Goal: Task Accomplishment & Management: Complete application form

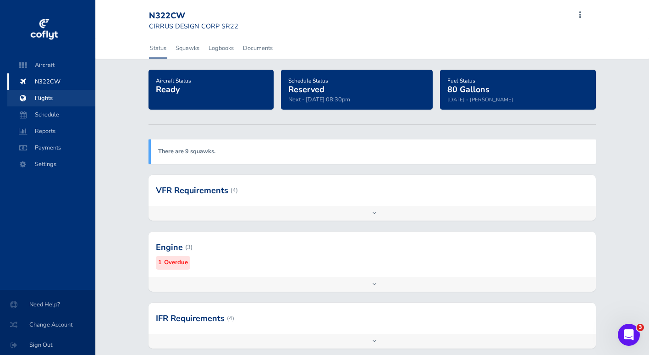
click at [45, 99] on span "Flights" at bounding box center [52, 98] width 70 height 17
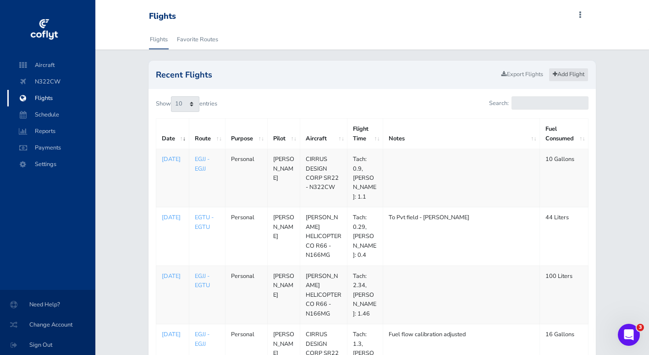
click at [565, 73] on link "Add Flight" at bounding box center [569, 74] width 40 height 13
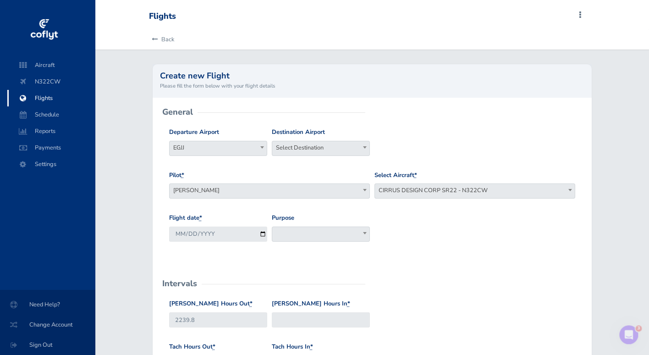
click at [316, 146] on span "Select Destination" at bounding box center [320, 147] width 97 height 13
type input "eglk"
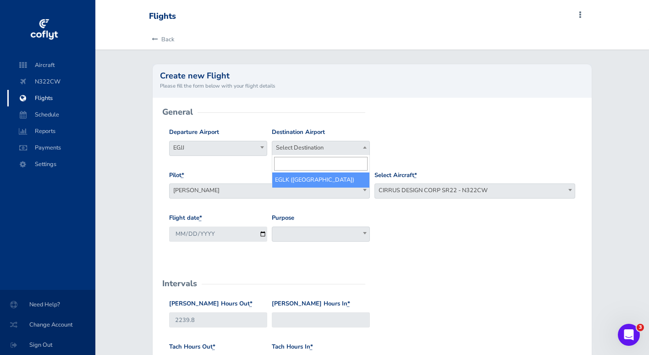
select select "EGLK"
click at [286, 227] on span at bounding box center [321, 233] width 98 height 15
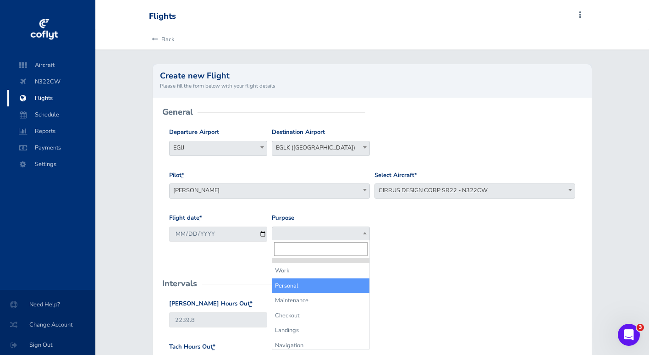
select select "Personal"
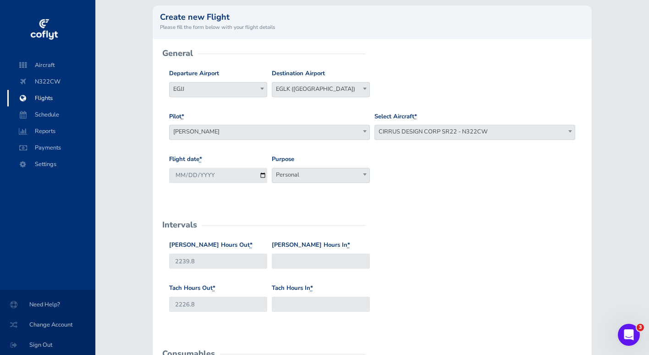
scroll to position [62, 0]
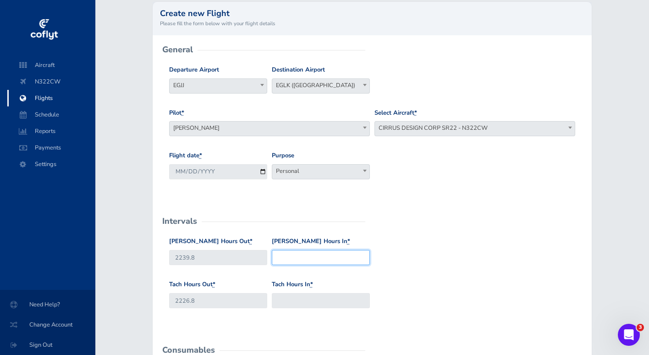
click at [297, 256] on input "[PERSON_NAME] Hours In *" at bounding box center [321, 257] width 98 height 15
type input "2241.2"
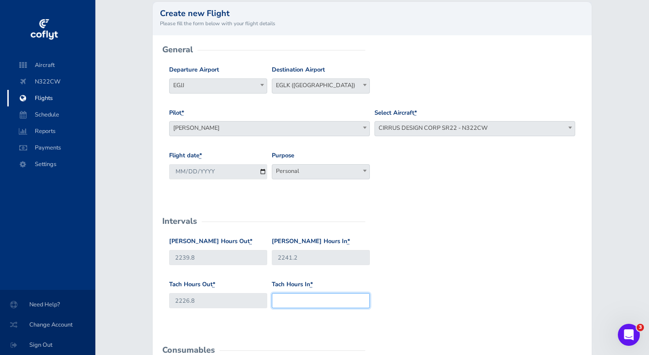
click at [298, 297] on input "Tach Hours In *" at bounding box center [321, 300] width 98 height 15
type input "2228.1"
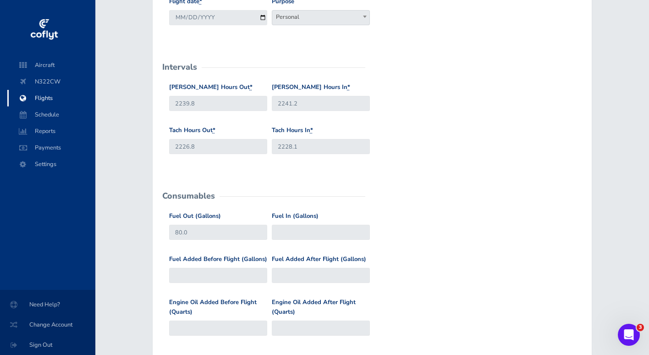
scroll to position [220, 0]
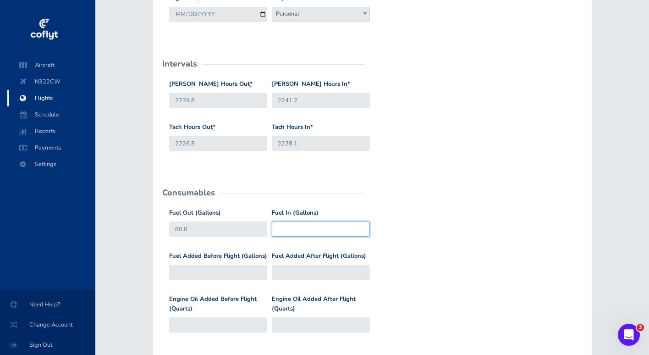
click at [309, 232] on input "Fuel In (Gallons)" at bounding box center [321, 228] width 98 height 15
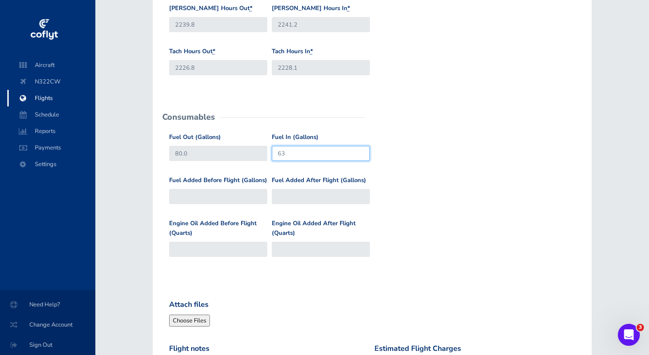
scroll to position [295, 0]
type input "63"
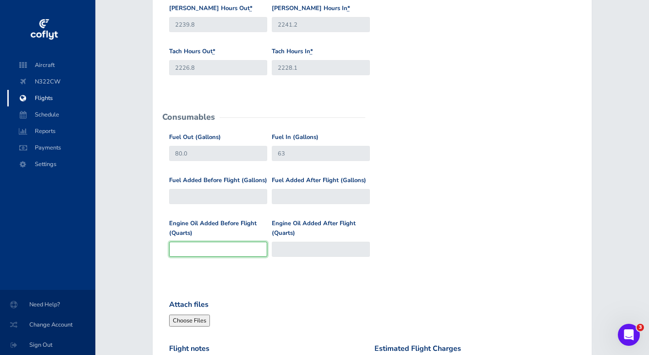
click at [229, 248] on input "Engine Oil Added Before Flight (Quarts)" at bounding box center [218, 249] width 98 height 15
type input "1"
click at [302, 275] on form "General Departure Airport Select Departure EGJJ EGJJ Destination Airport Select…" at bounding box center [372, 155] width 425 height 676
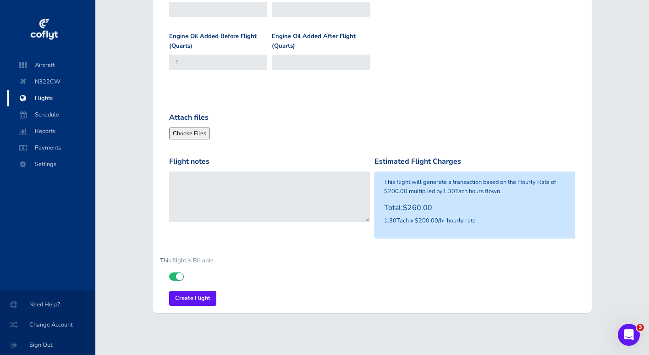
scroll to position [482, 0]
click at [195, 292] on input "Create Flight" at bounding box center [192, 298] width 47 height 15
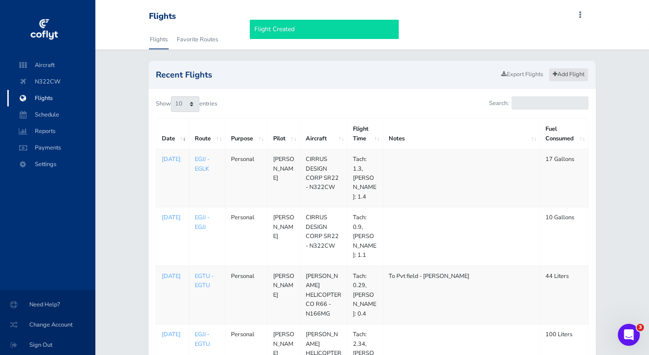
click at [569, 73] on link "Add Flight" at bounding box center [569, 74] width 40 height 13
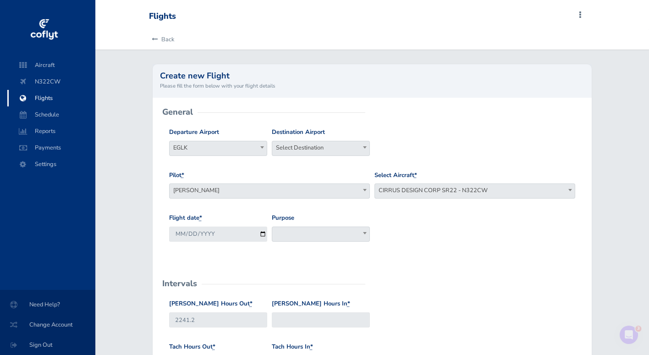
click at [301, 146] on span "Select Destination" at bounding box center [320, 147] width 97 height 13
type input "egjj"
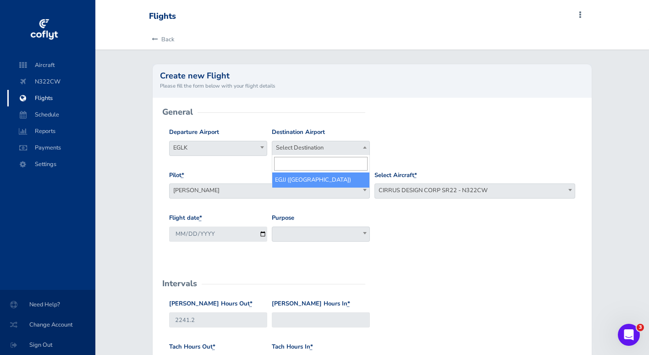
select select "EGJJ"
click at [303, 228] on span at bounding box center [321, 233] width 98 height 15
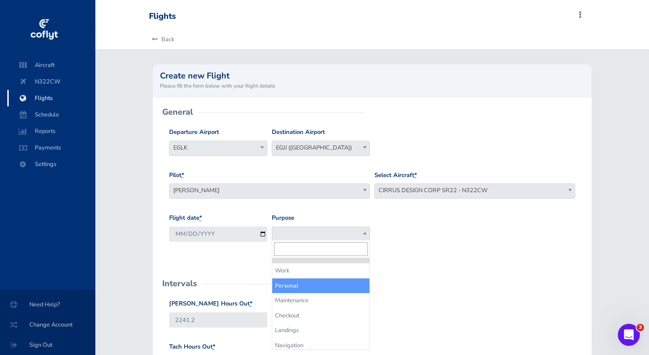
select select "Personal"
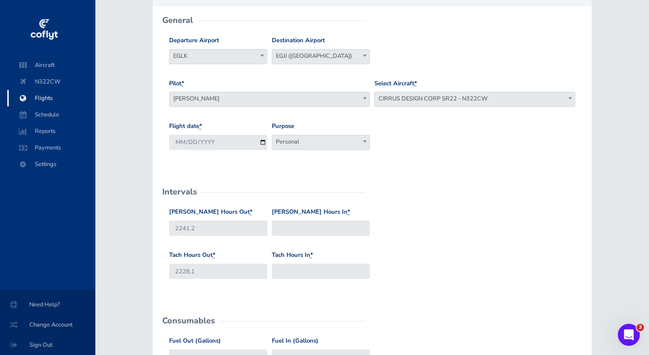
scroll to position [99, 0]
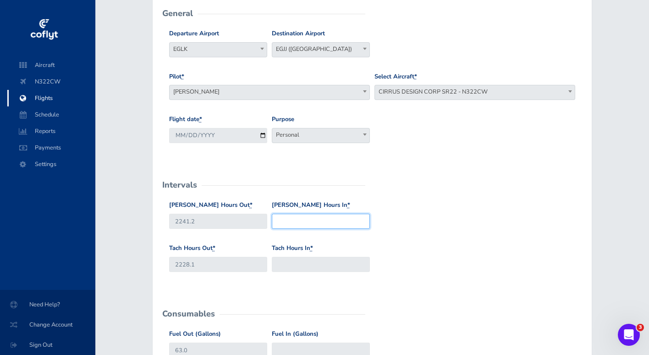
click at [296, 219] on input "Hobbs Hours In *" at bounding box center [321, 221] width 98 height 15
type input "2242.6"
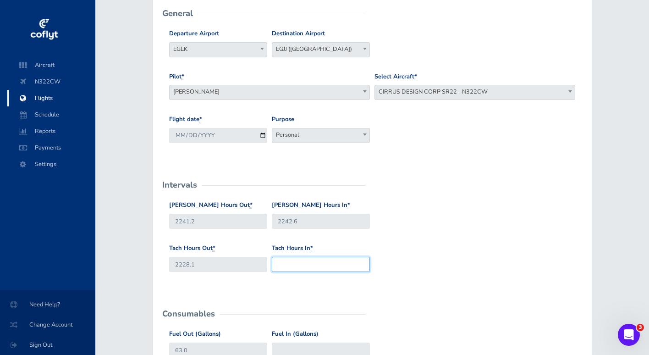
click at [301, 264] on input "Tach Hours In *" at bounding box center [321, 264] width 98 height 15
type input "2229.4"
click at [340, 288] on form "General Departure Airport Select Departure EGLK EGLK Destination Airport Select…" at bounding box center [372, 352] width 425 height 676
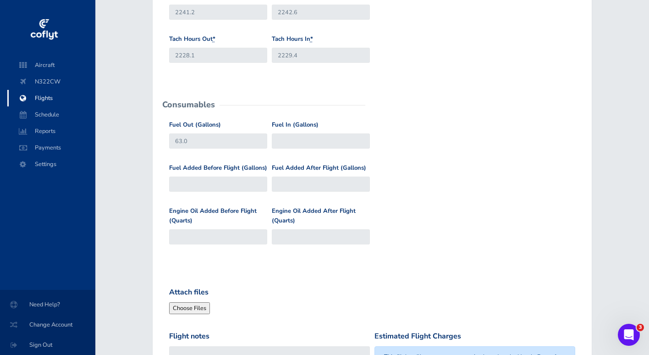
scroll to position [322, 0]
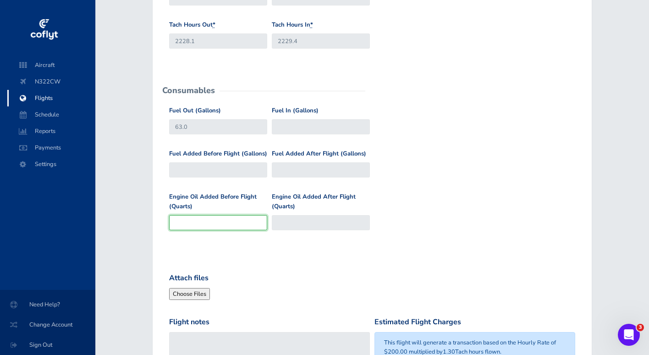
click at [204, 218] on input "Engine Oil Added Before Flight (Quarts)" at bounding box center [218, 222] width 98 height 15
type input "1"
click at [242, 247] on form "General Departure Airport Select Departure EGLK EGLK Destination Airport Select…" at bounding box center [372, 129] width 425 height 676
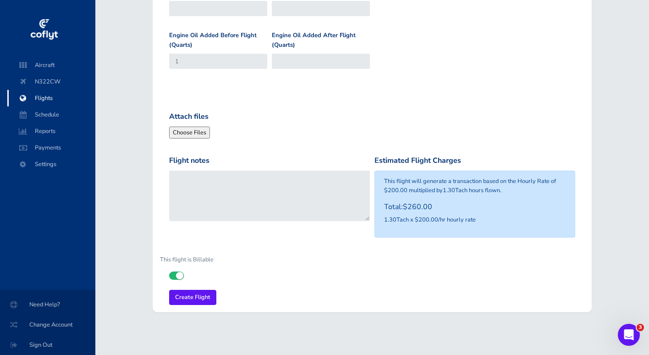
scroll to position [482, 0]
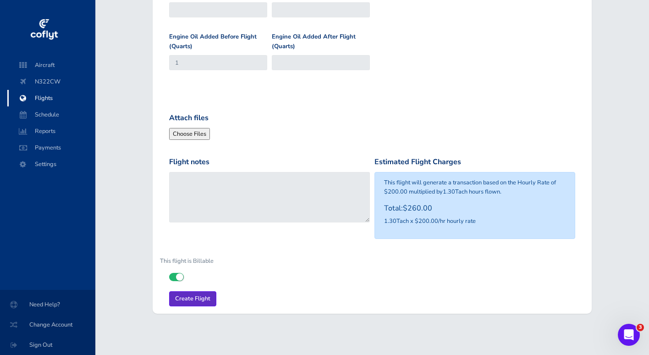
click at [195, 292] on input "Create Flight" at bounding box center [192, 298] width 47 height 15
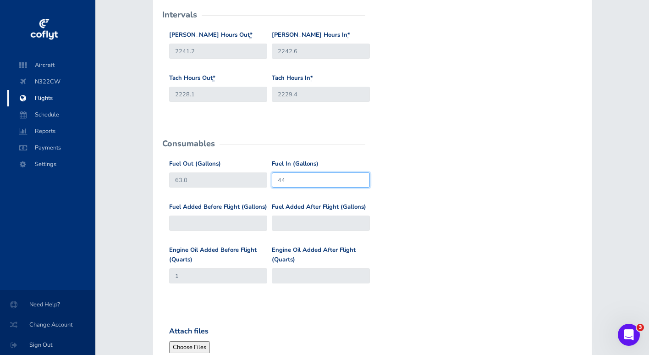
type input "44"
click at [444, 206] on div "Fuel Added Before Flight (Gallons) Fuel Added After Flight (Gallons)" at bounding box center [372, 223] width 411 height 43
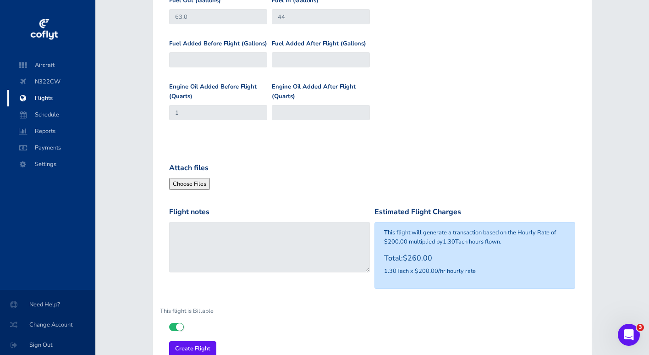
scroll to position [430, 0]
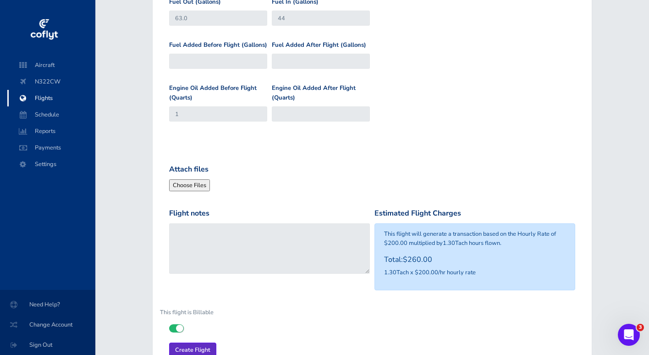
click at [190, 342] on input "Create Flight" at bounding box center [192, 349] width 47 height 15
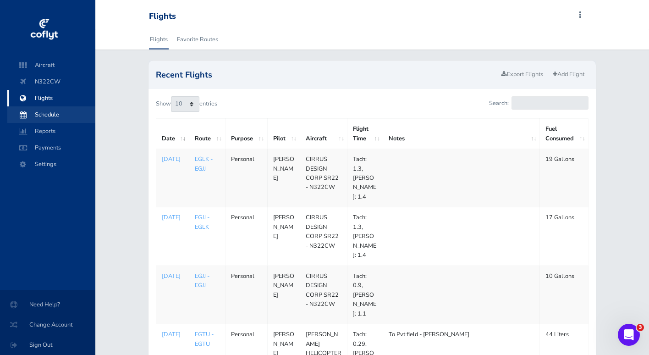
click at [44, 112] on span "Schedule" at bounding box center [52, 114] width 70 height 17
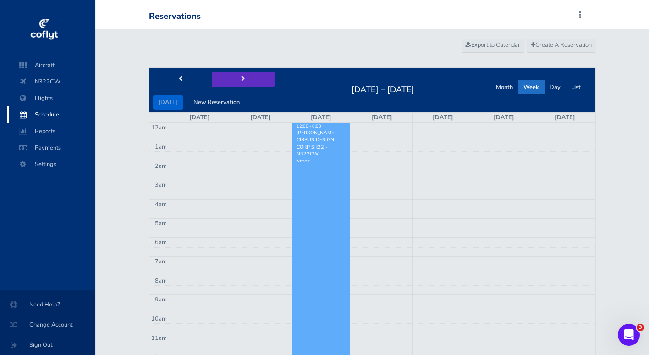
click at [241, 77] on span "next" at bounding box center [243, 79] width 4 height 6
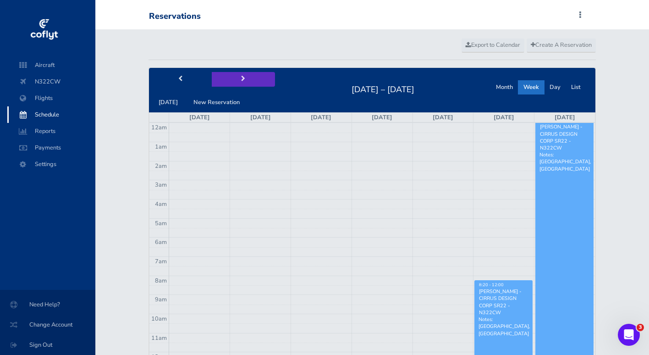
click at [241, 77] on span "next" at bounding box center [243, 79] width 4 height 6
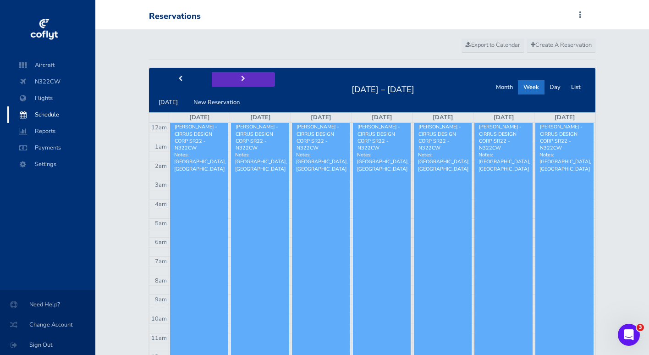
click at [241, 77] on span "next" at bounding box center [243, 79] width 4 height 6
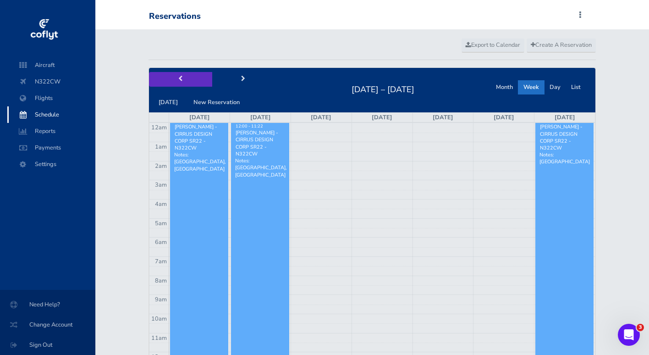
click at [178, 77] on span "prev" at bounding box center [180, 79] width 4 height 6
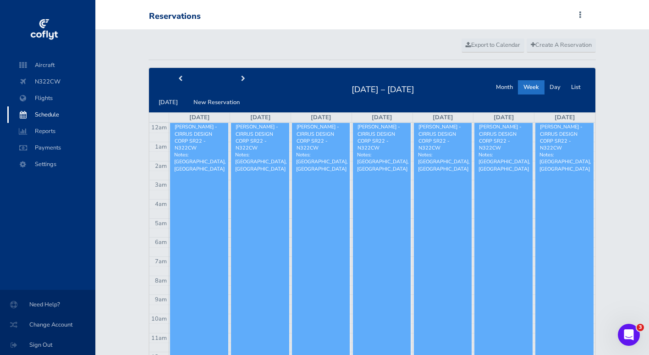
click at [310, 53] on div "Create A Reservation Export to Calendar [DATE] New Reservation [DATE] – [DATE] …" at bounding box center [373, 305] width 462 height 552
click at [39, 343] on span "Sign Out" at bounding box center [47, 344] width 73 height 17
